Goal: Information Seeking & Learning: Understand process/instructions

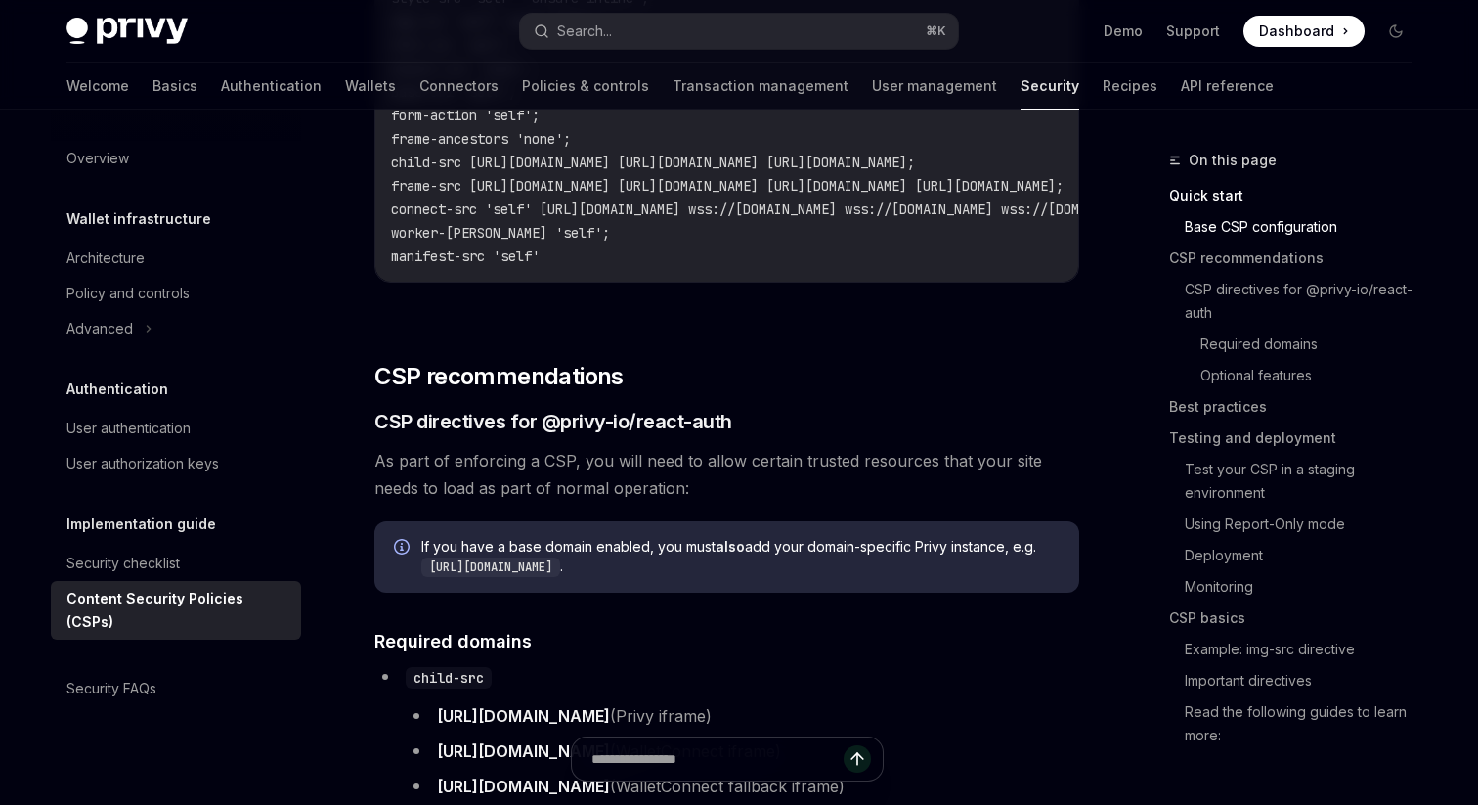
scroll to position [887, 0]
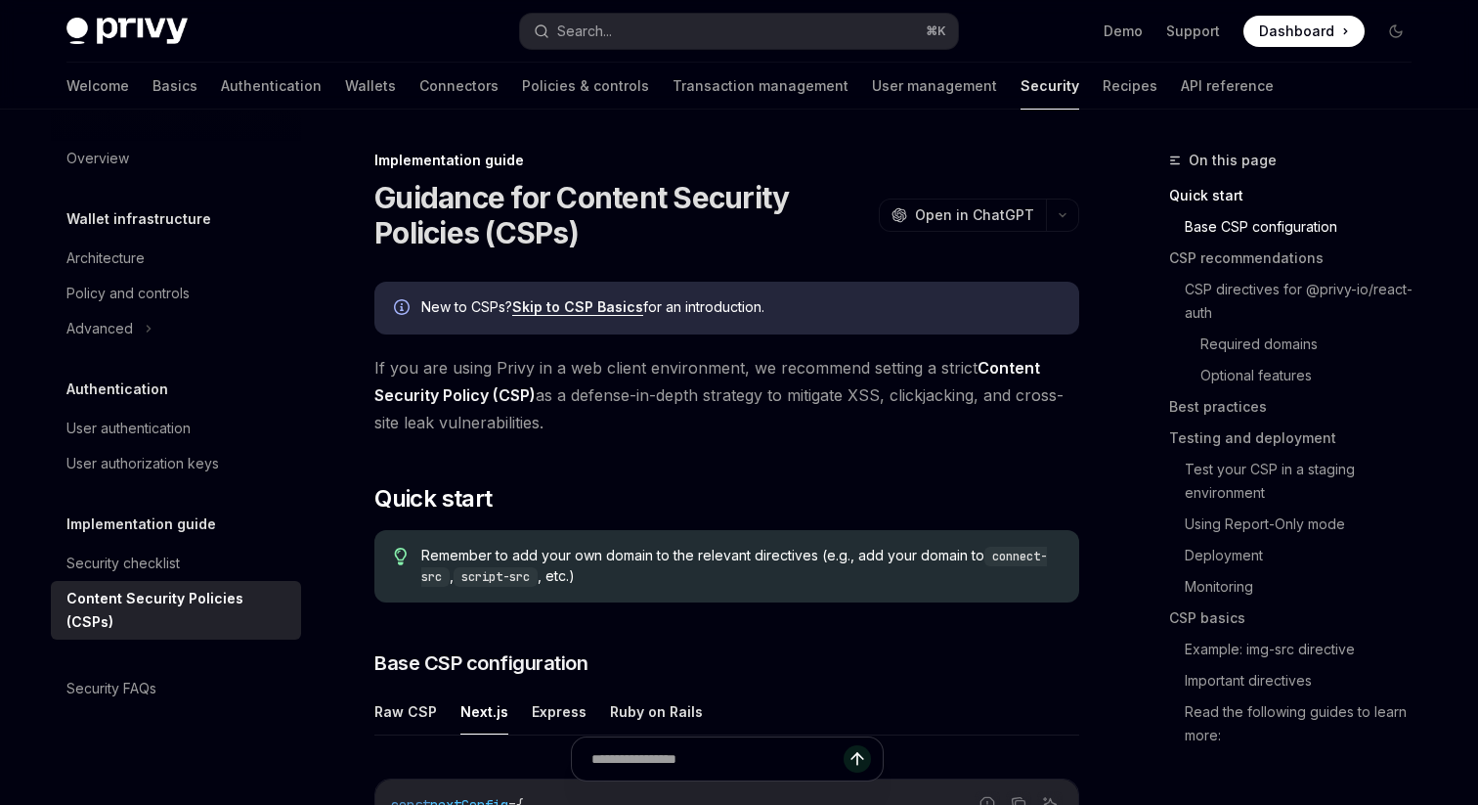
scroll to position [558, 0]
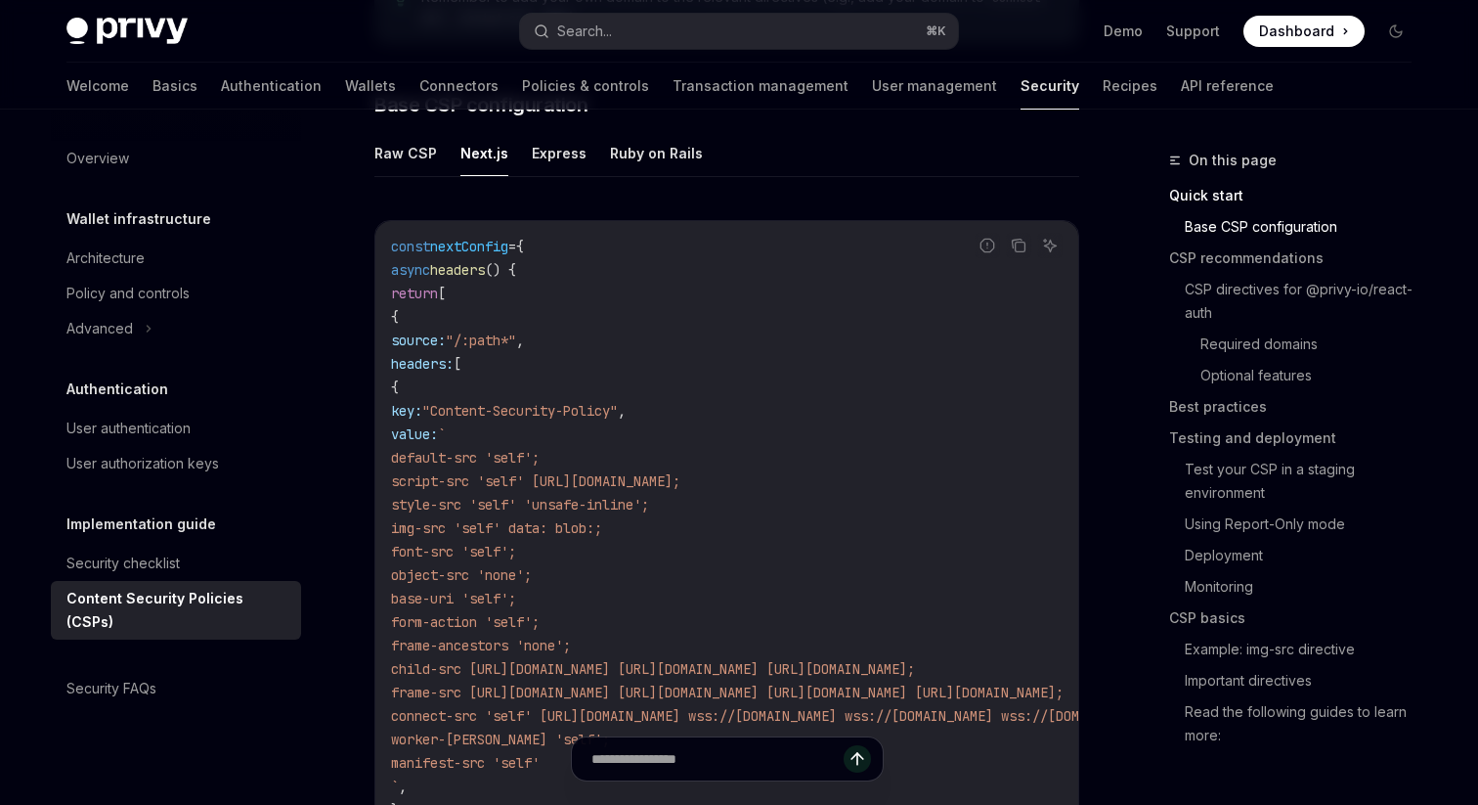
type textarea "*"
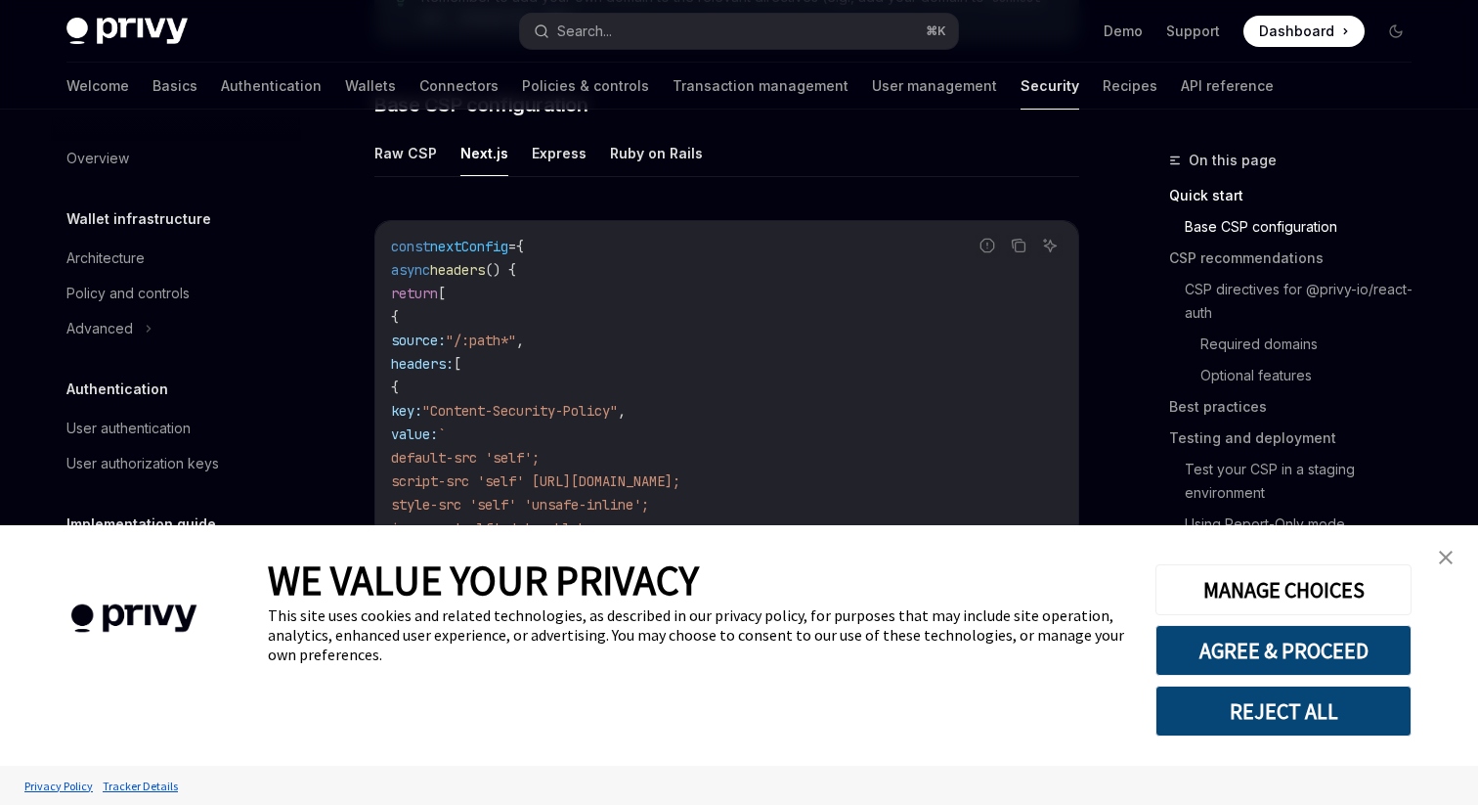
click at [761, 239] on code "const nextConfig = { async headers () { return [ { source: "/:path*" , headers:…" at bounding box center [966, 587] width 1150 height 704
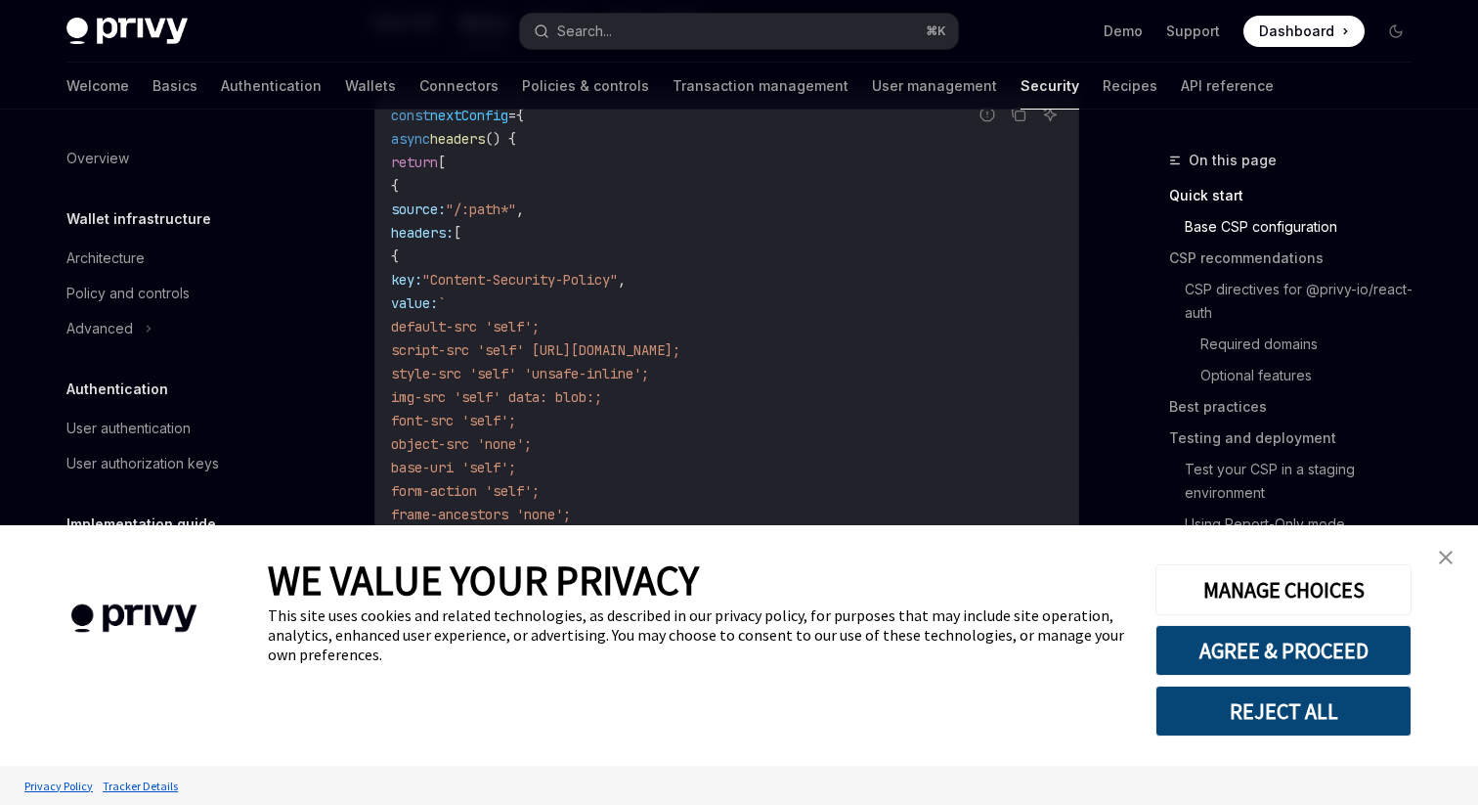
scroll to position [712, 0]
